Goal: Transaction & Acquisition: Purchase product/service

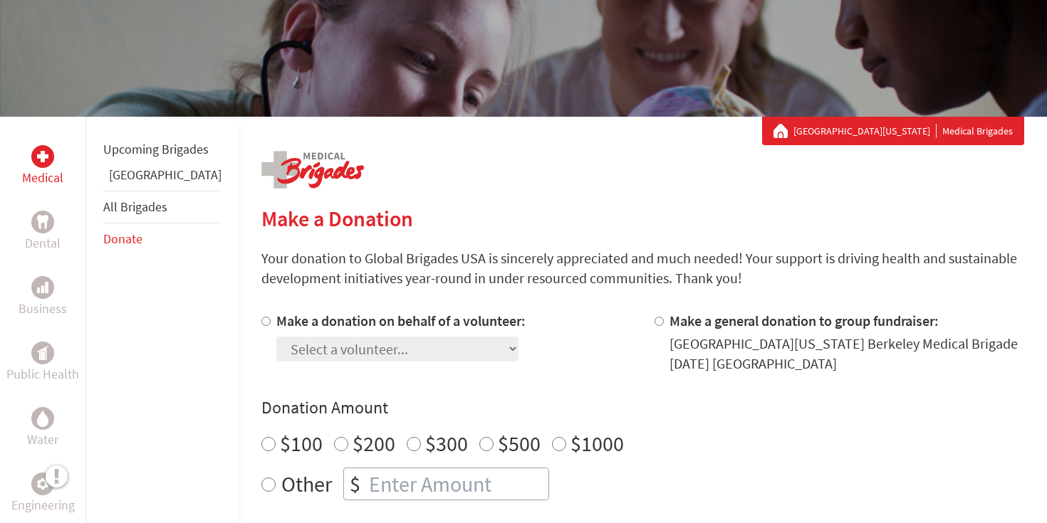
scroll to position [150, 0]
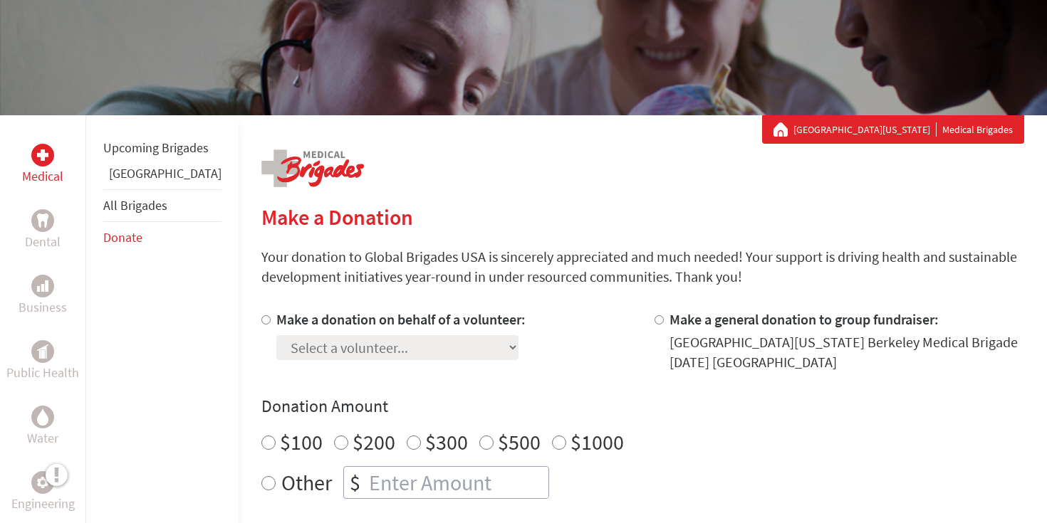
click at [261, 321] on input "Make a donation on behalf of a volunteer:" at bounding box center [265, 319] width 9 height 9
radio input "true"
click at [280, 342] on select "Select a volunteer... [PERSON_NAME] [PERSON_NAME] [PERSON_NAME] [PERSON_NAME] […" at bounding box center [397, 347] width 242 height 25
click at [370, 345] on select "Select a volunteer... [PERSON_NAME] [PERSON_NAME] [PERSON_NAME] [PERSON_NAME] […" at bounding box center [397, 347] width 242 height 25
click at [654, 325] on div at bounding box center [661, 341] width 15 height 63
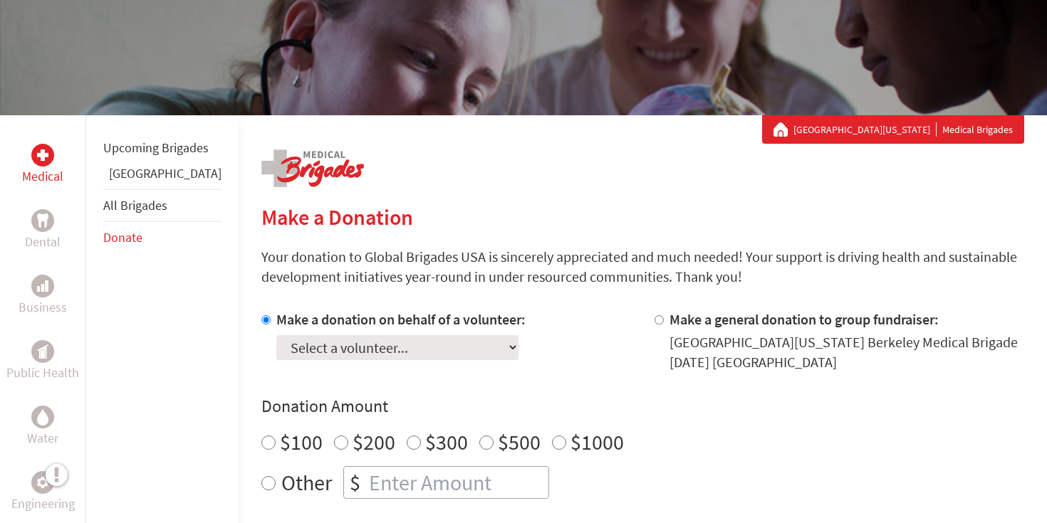
click at [654, 323] on div at bounding box center [661, 341] width 15 height 63
click at [654, 316] on input "Make a general donation to group fundraiser:" at bounding box center [658, 319] width 9 height 9
radio input "true"
click at [261, 310] on div at bounding box center [268, 341] width 15 height 63
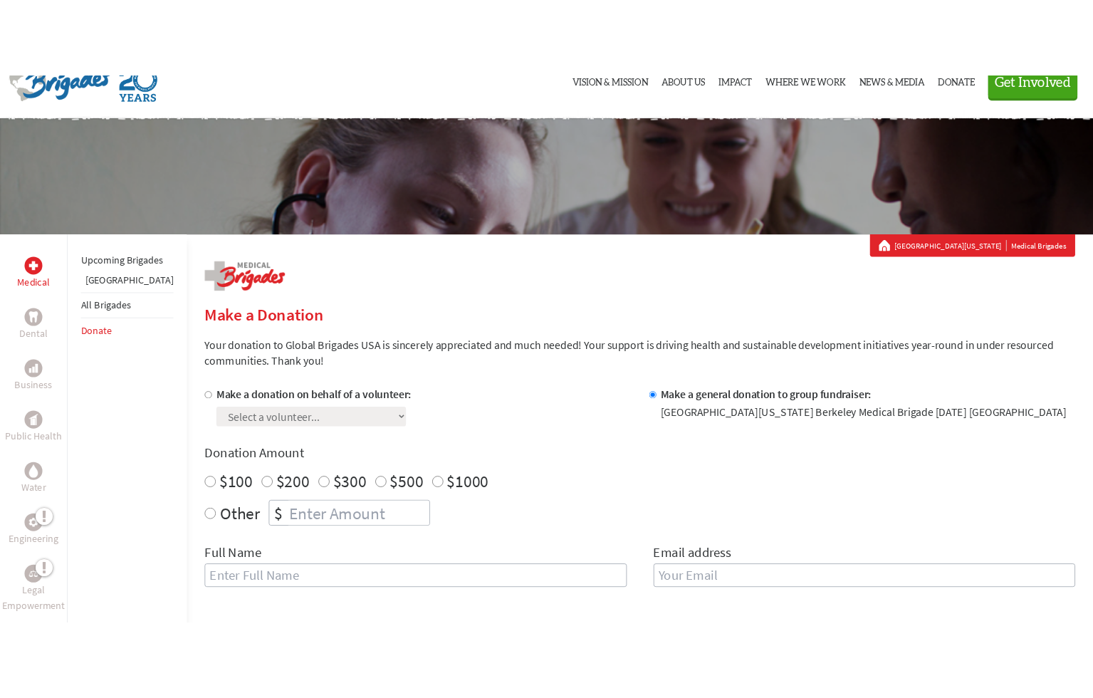
scroll to position [0, 0]
